Goal: Task Accomplishment & Management: Use online tool/utility

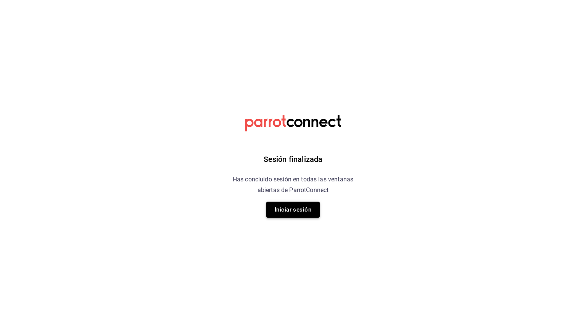
click at [290, 209] on button "Iniciar sesión" at bounding box center [292, 210] width 53 height 16
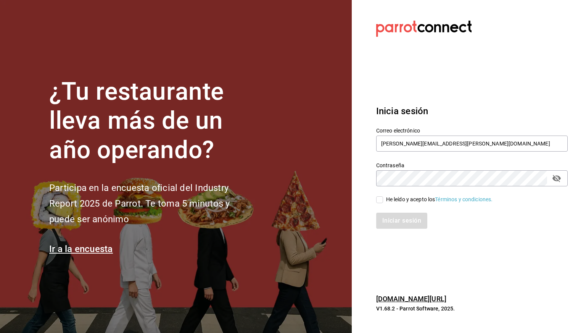
click at [391, 203] on div "He leído y acepto los Términos y condiciones." at bounding box center [439, 199] width 107 height 8
click at [383, 203] on input "He leído y acepto los Términos y condiciones." at bounding box center [379, 199] width 7 height 7
checkbox input "true"
click at [394, 218] on button "Iniciar sesión" at bounding box center [402, 221] width 52 height 16
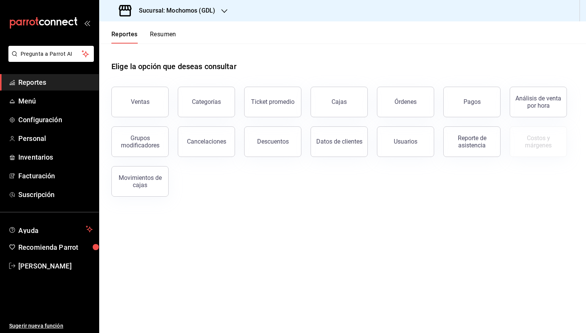
click at [176, 10] on h3 "Sucursal: Mochomos (GDL)" at bounding box center [174, 10] width 82 height 9
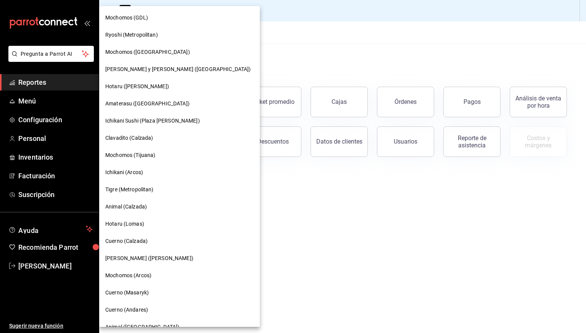
click at [147, 135] on span "Clavadito (Calzada)" at bounding box center [129, 138] width 48 height 8
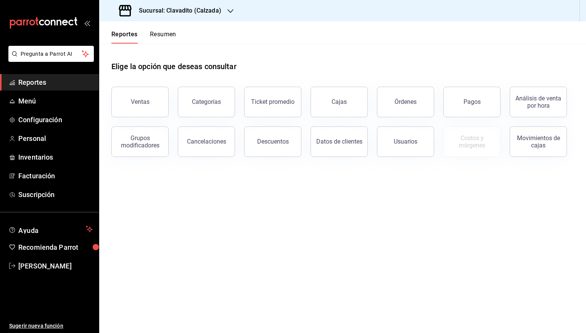
click at [202, 8] on h3 "Sucursal: Clavadito (Calzada)" at bounding box center [177, 10] width 89 height 9
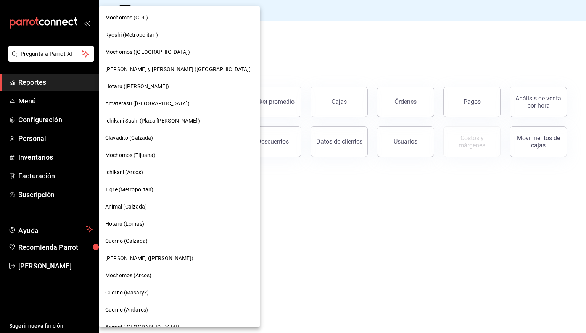
click at [144, 55] on span "Mochomos ([GEOGRAPHIC_DATA])" at bounding box center [147, 52] width 85 height 8
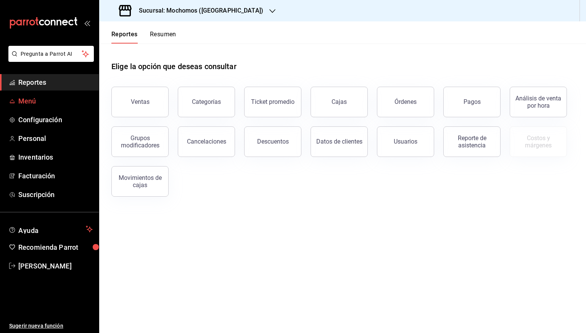
click at [39, 99] on span "Menú" at bounding box center [55, 101] width 74 height 10
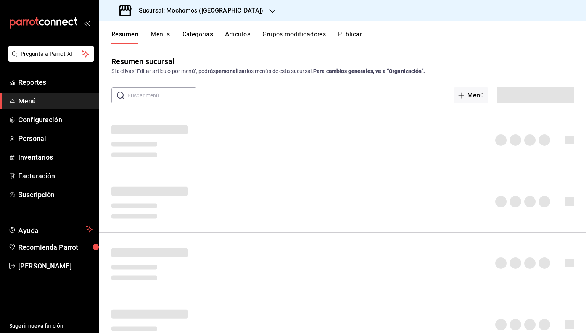
click at [231, 34] on button "Artículos" at bounding box center [237, 37] width 25 height 13
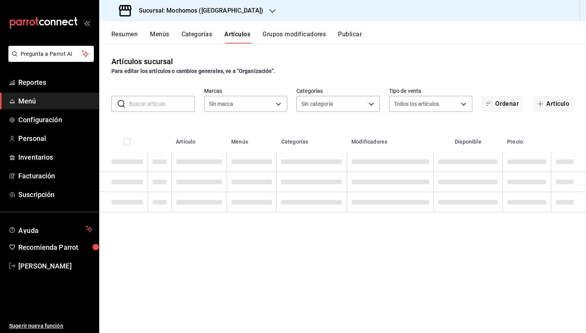
click at [148, 98] on input "text" at bounding box center [162, 103] width 66 height 15
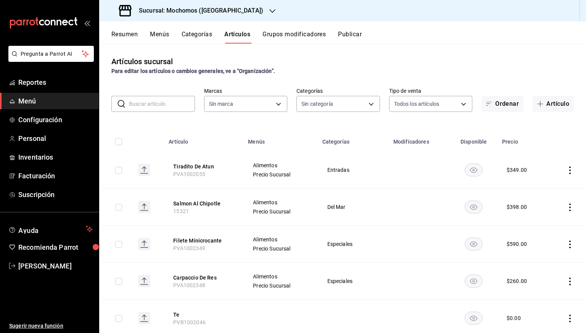
type input "65eb7388-82e4-42fa-8caf-680550c77e6f"
type input "357a9704-c999-4c63-af81-0c25438b67b5,a93eec79-672f-49c2-b1cd-14f211909374,5e983…"
paste input "10815"
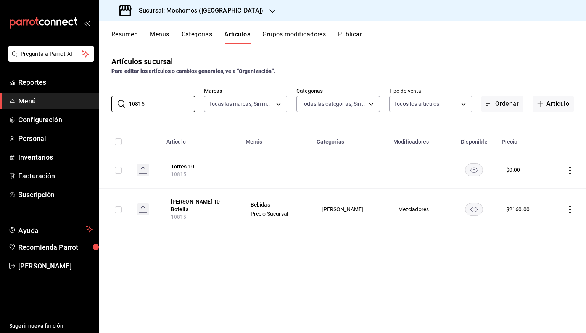
type input "10815"
click at [156, 105] on input "10815" at bounding box center [162, 103] width 66 height 15
